Goal: Navigation & Orientation: Find specific page/section

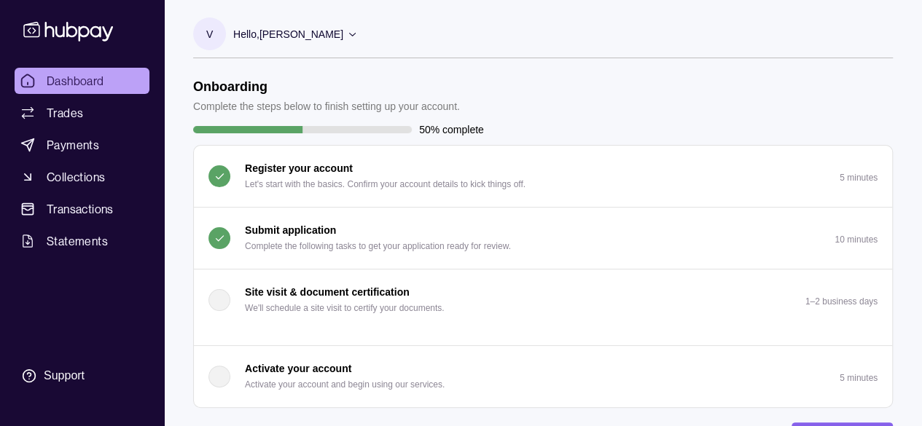
click at [586, 234] on button "Submit application Complete the following tasks to get your application ready f…" at bounding box center [543, 238] width 698 height 61
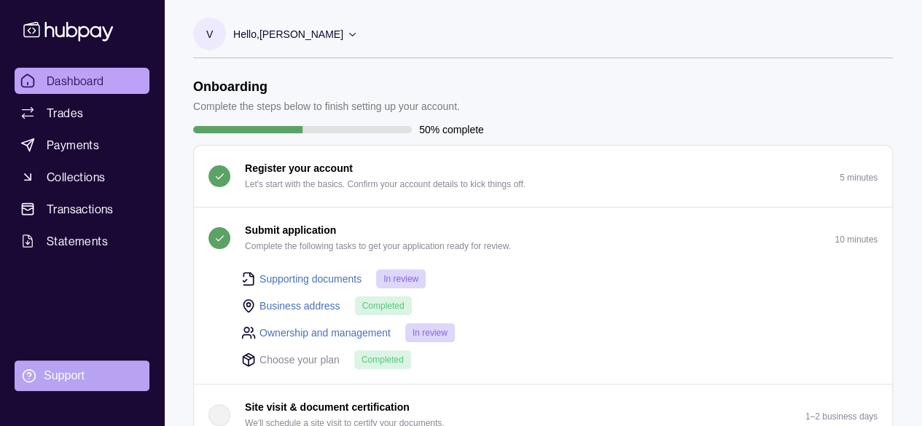
click at [76, 375] on div "Support" at bounding box center [64, 376] width 41 height 16
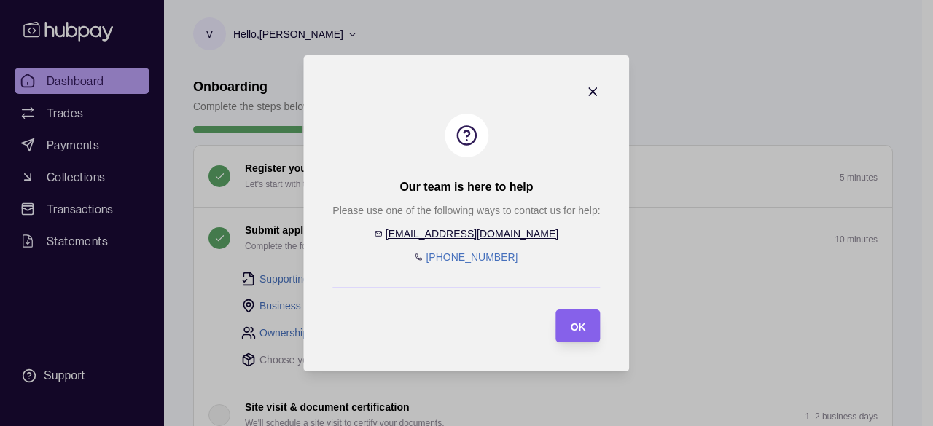
click at [595, 92] on icon "button" at bounding box center [593, 92] width 15 height 15
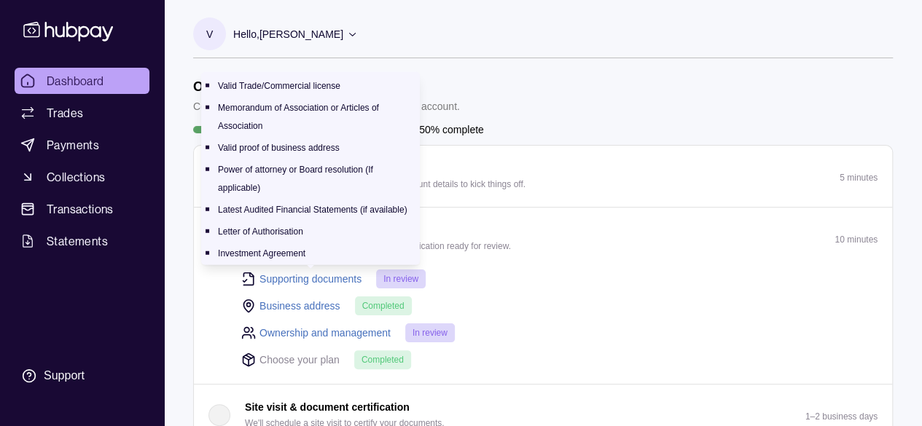
click at [321, 278] on link "Supporting documents" at bounding box center [310, 279] width 102 height 16
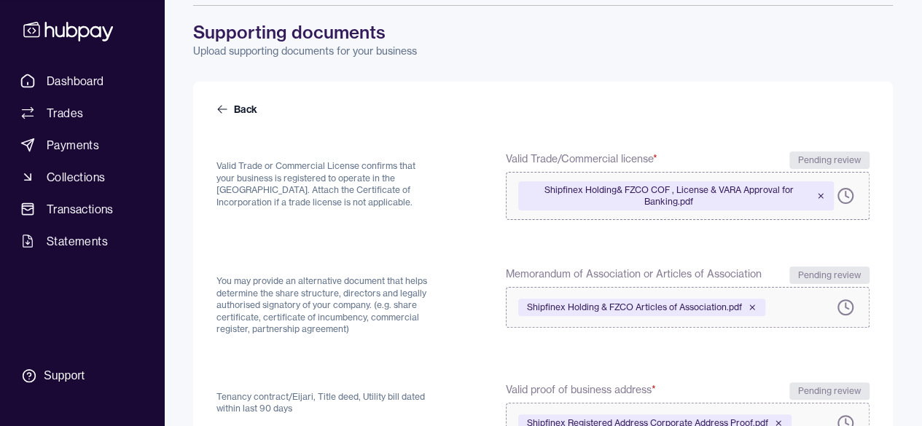
scroll to position [21, 0]
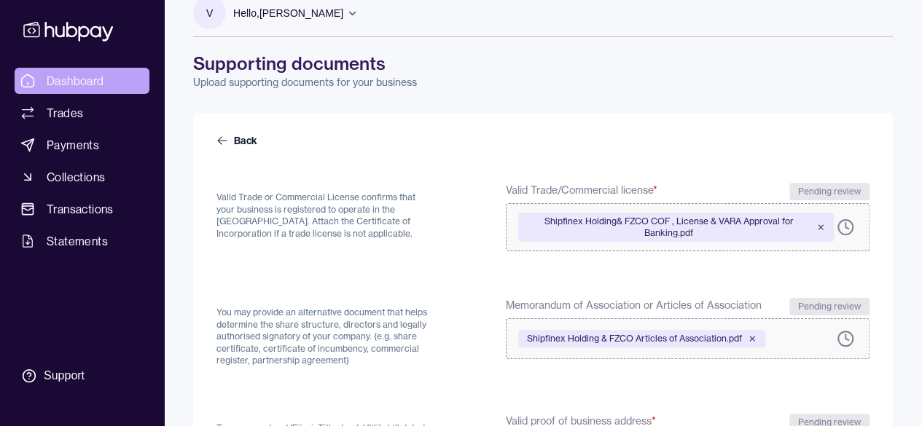
click at [47, 75] on span "Dashboard" at bounding box center [76, 80] width 58 height 17
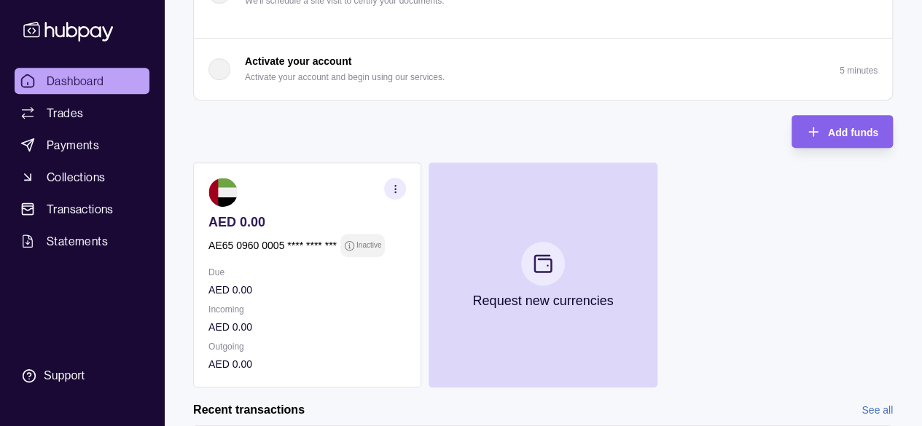
scroll to position [456, 0]
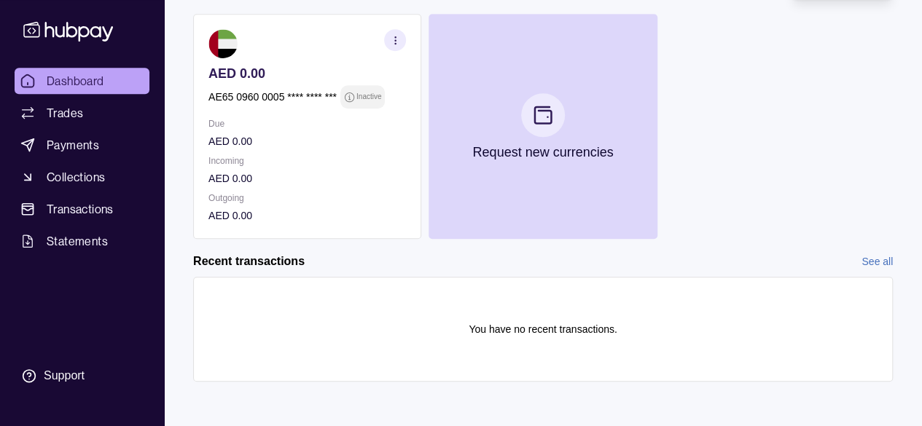
click at [394, 41] on icon "button" at bounding box center [395, 40] width 11 height 11
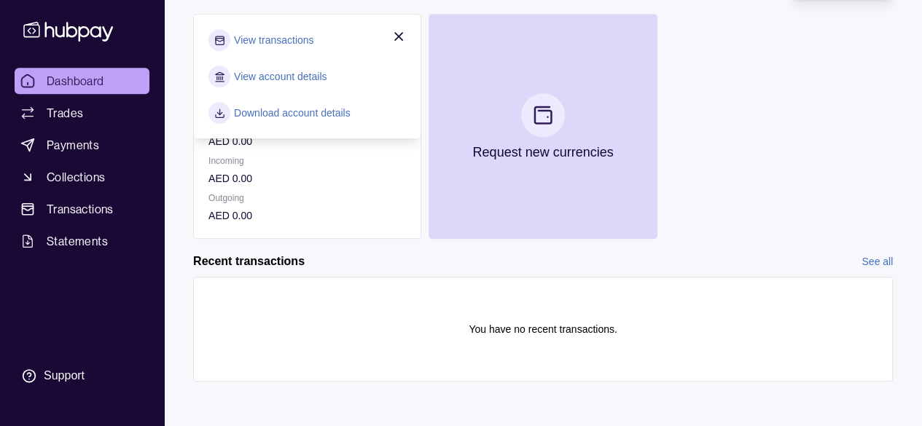
click at [309, 42] on link "View transactions" at bounding box center [273, 40] width 79 height 16
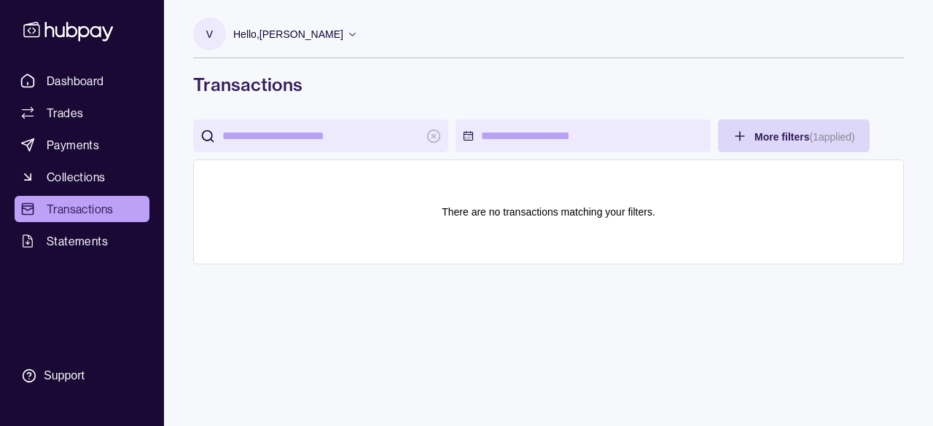
click at [47, 27] on icon at bounding box center [68, 32] width 90 height 20
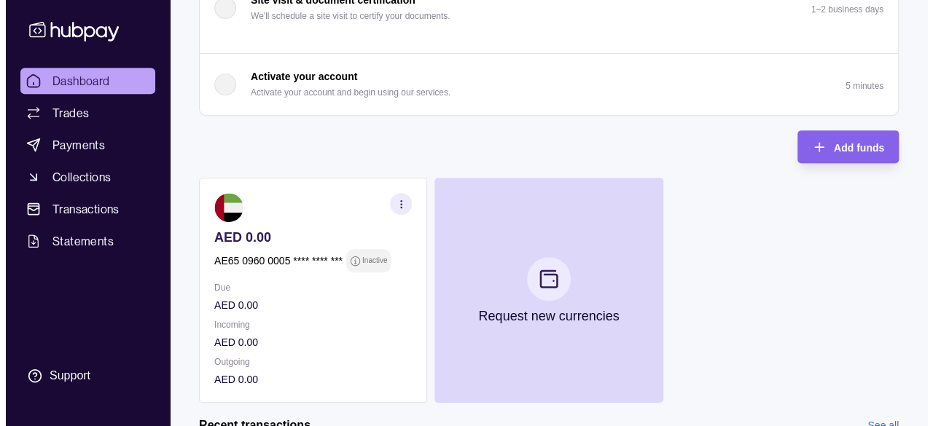
scroll to position [364, 0]
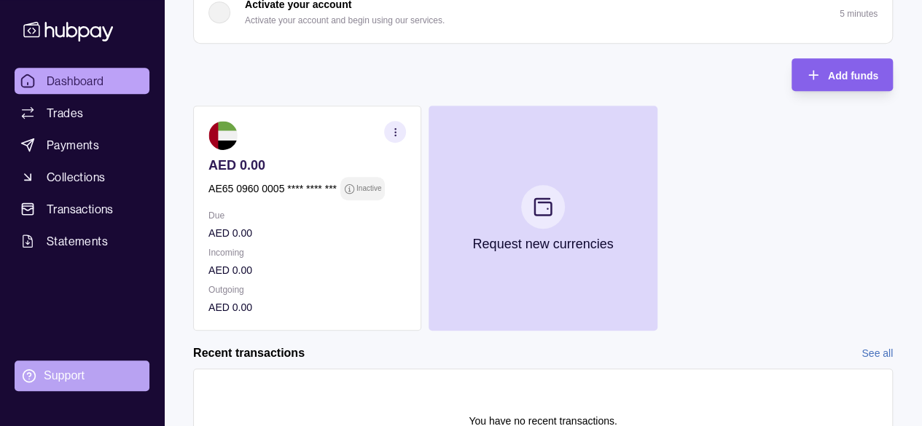
click at [69, 371] on div "Support" at bounding box center [64, 376] width 41 height 16
